Goal: Task Accomplishment & Management: Use online tool/utility

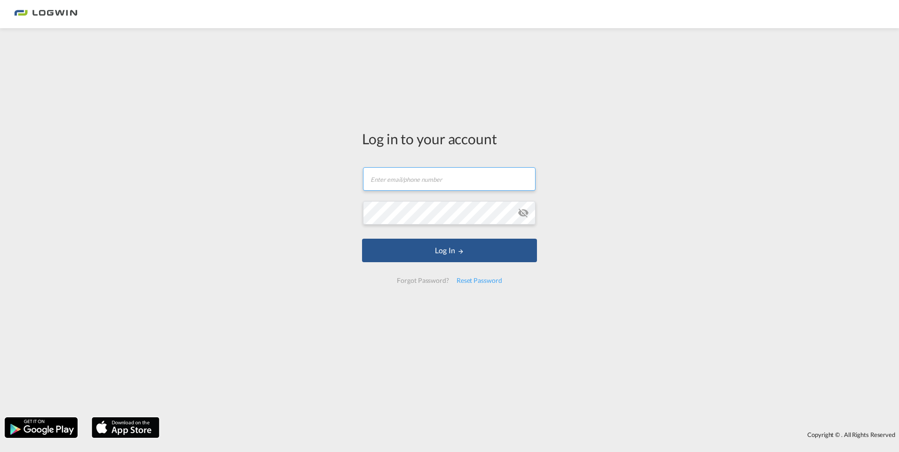
click at [382, 176] on input "text" at bounding box center [449, 179] width 173 height 24
type input "[EMAIL_ADDRESS][PERSON_NAME][DOMAIN_NAME]"
click at [362, 239] on button "Log In" at bounding box center [449, 251] width 175 height 24
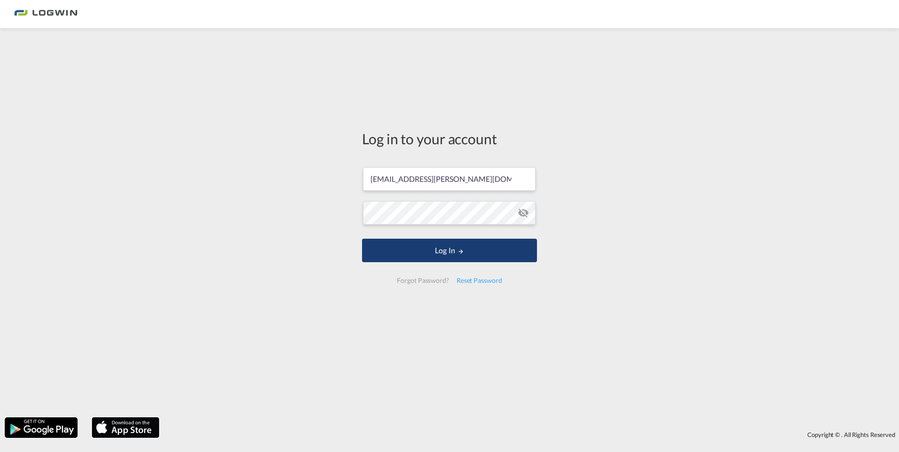
click at [451, 249] on button "Log In" at bounding box center [449, 251] width 175 height 24
